Goal: Navigation & Orientation: Find specific page/section

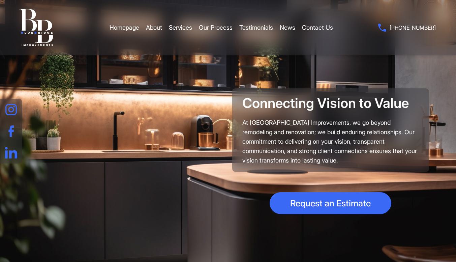
click at [317, 23] on link "Contact Us" at bounding box center [317, 28] width 31 height 20
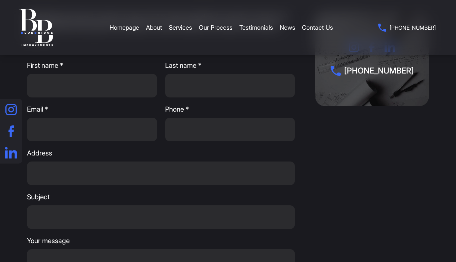
scroll to position [34, 0]
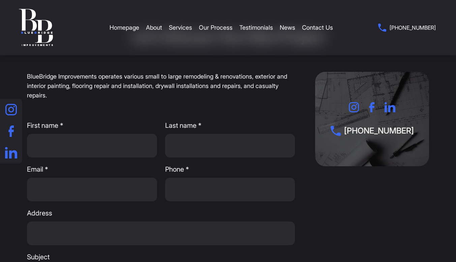
click at [128, 26] on link "Homepage" at bounding box center [125, 28] width 30 height 20
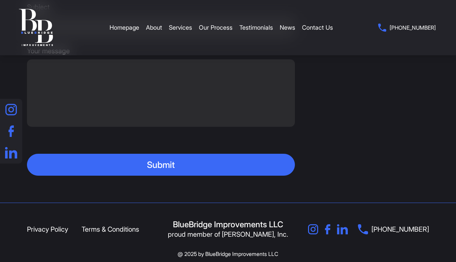
scroll to position [1220, 0]
